Goal: Task Accomplishment & Management: Manage account settings

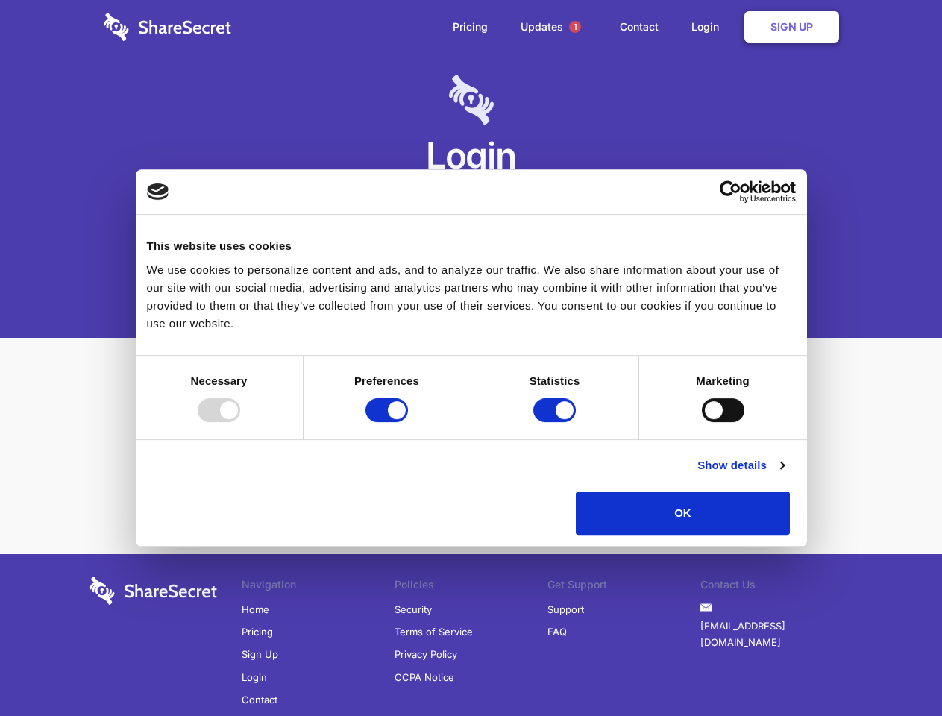
click at [240, 422] on div at bounding box center [219, 410] width 42 height 24
click at [408, 422] on input "Preferences" at bounding box center [386, 410] width 42 height 24
checkbox input "false"
click at [556, 422] on input "Statistics" at bounding box center [554, 410] width 42 height 24
checkbox input "false"
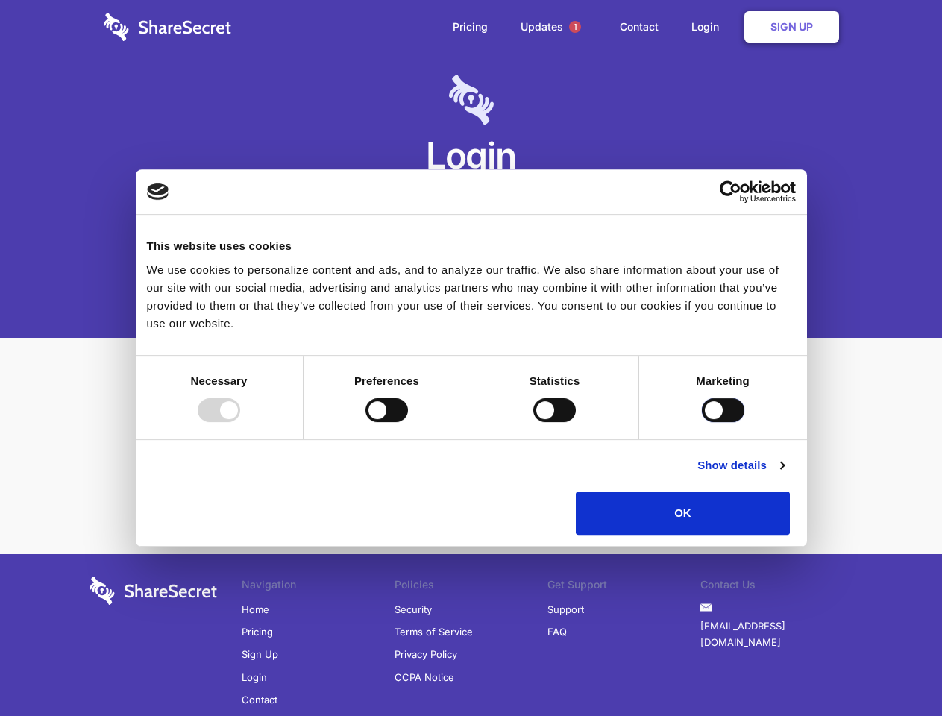
click at [702, 422] on input "Marketing" at bounding box center [723, 410] width 42 height 24
checkbox input "true"
click at [784, 474] on link "Show details" at bounding box center [740, 465] width 86 height 18
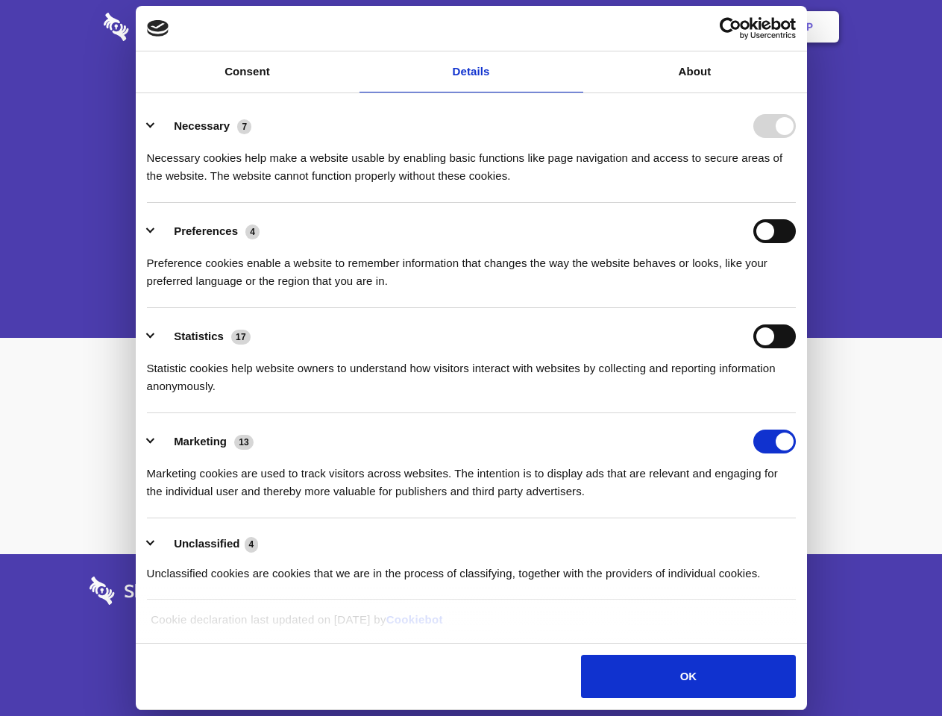
click at [796, 203] on li "Necessary 7 Necessary cookies help make a website usable by enabling basic func…" at bounding box center [471, 150] width 649 height 105
click at [574, 27] on span "1" at bounding box center [575, 27] width 12 height 12
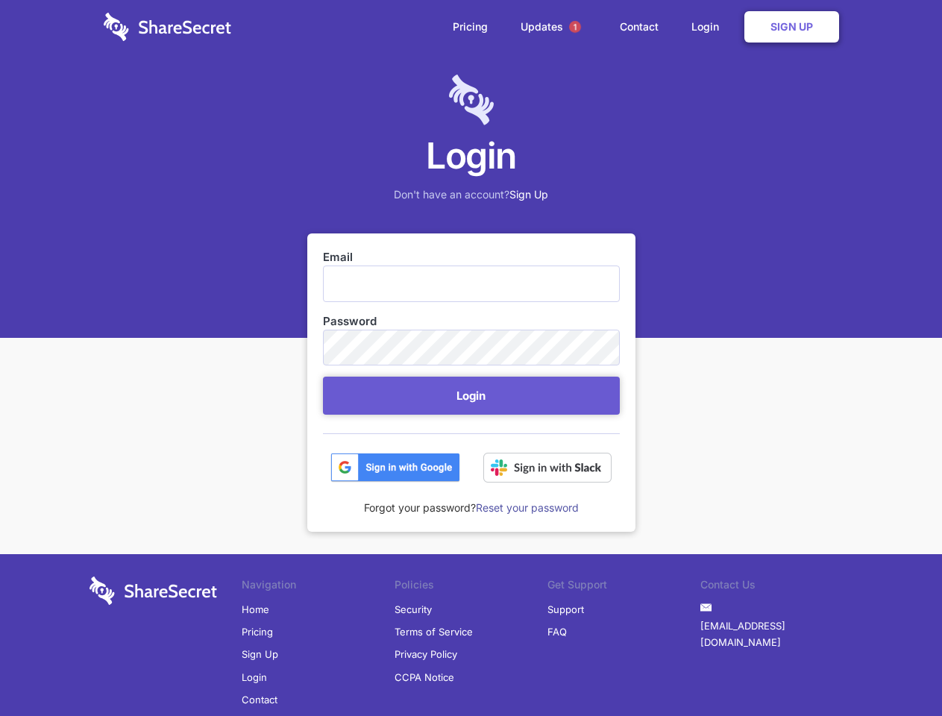
click at [471, 395] on button "Login" at bounding box center [471, 396] width 297 height 38
